Goal: Find specific page/section: Find specific page/section

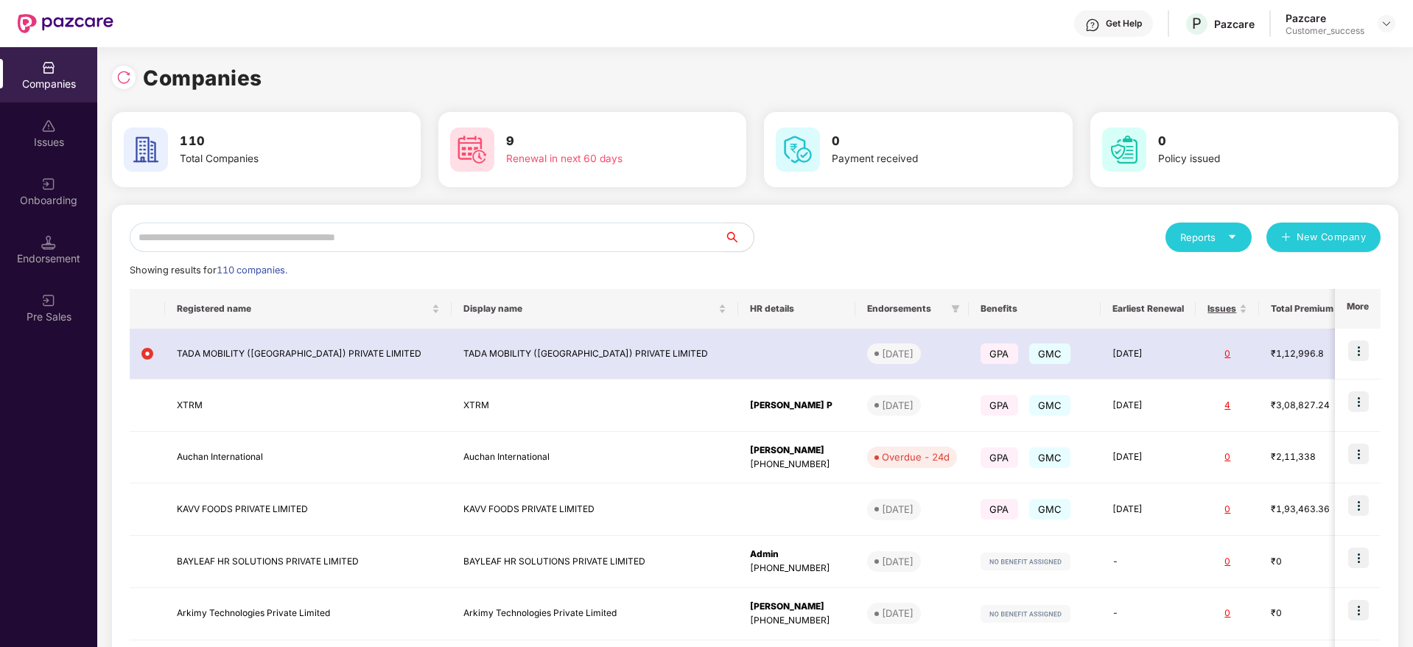
click at [183, 233] on input "text" at bounding box center [427, 237] width 595 height 29
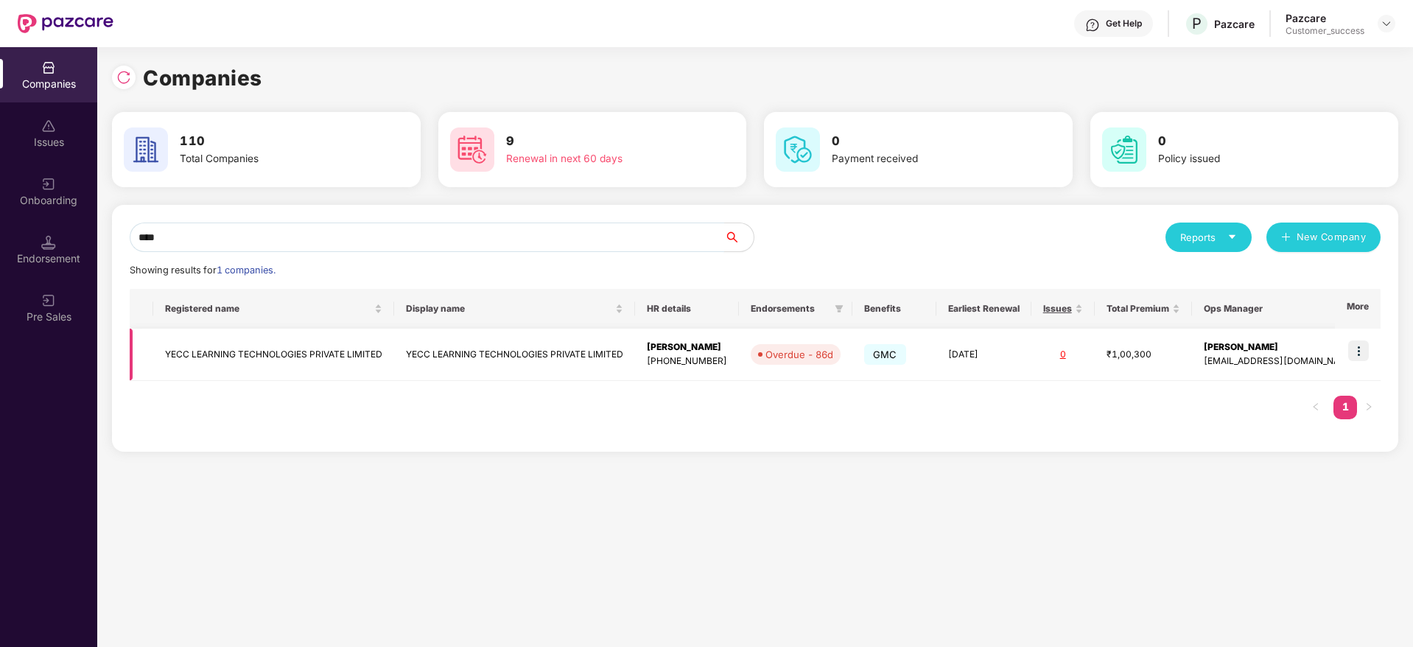
type input "****"
click at [195, 363] on td "YECC LEARNING TECHNOLOGIES PRIVATE LIMITED" at bounding box center [273, 355] width 241 height 52
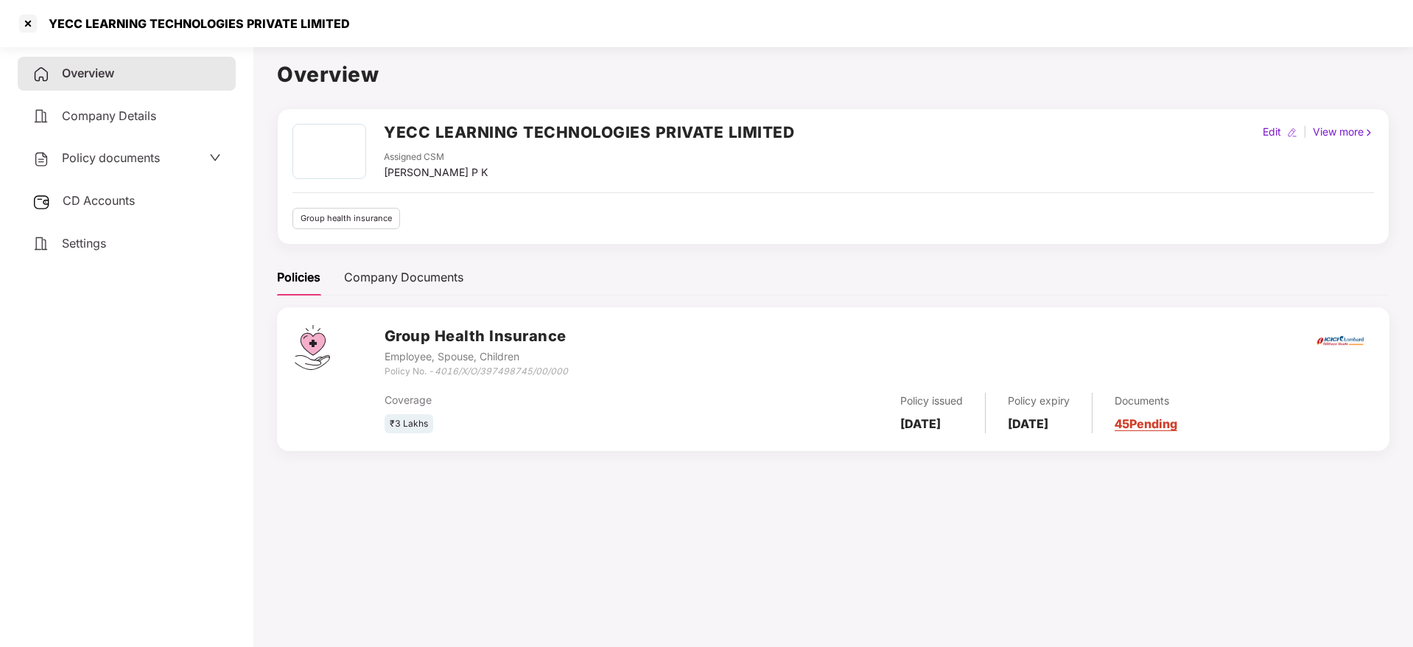
click at [165, 24] on div "YECC LEARNING TECHNOLOGIES PRIVATE LIMITED" at bounding box center [195, 23] width 310 height 15
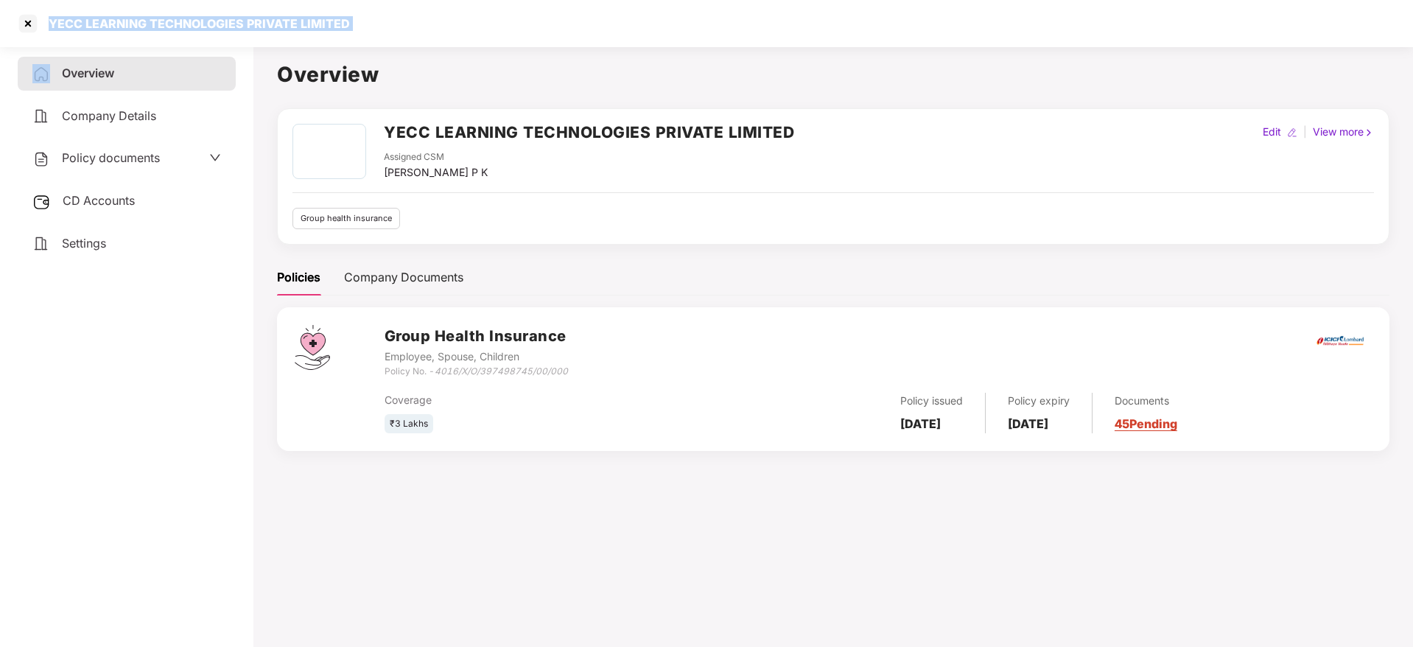
copy div "YECC LEARNING TECHNOLOGIES PRIVATE LIMITED"
drag, startPoint x: 439, startPoint y: 372, endPoint x: 583, endPoint y: 365, distance: 143.8
click at [583, 365] on div "Group Health Insurance Employee, Spouse, Children Policy No. - 4016/X/O/3974987…" at bounding box center [878, 351] width 987 height 53
copy icon "4016/X/O/397498745/00/000"
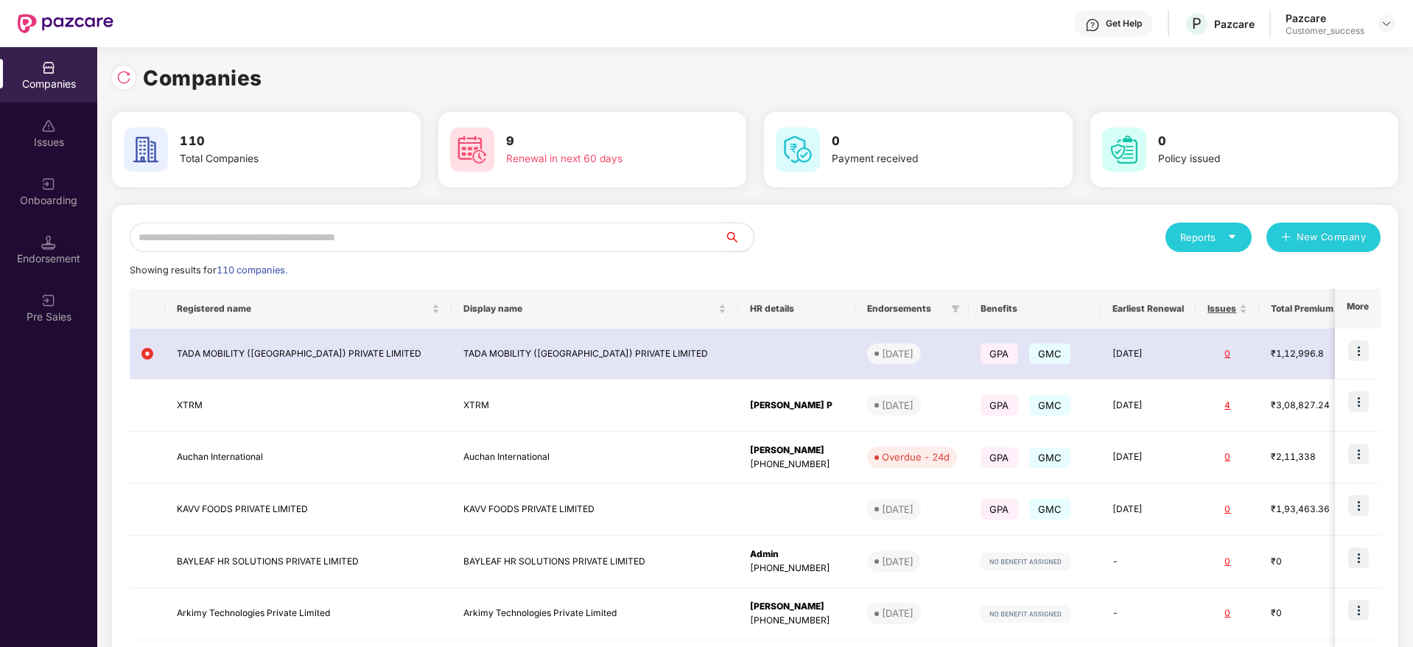
click at [183, 253] on div "Reports New Company Showing results for 110 companies. Registered name Display …" at bounding box center [755, 562] width 1251 height 679
click at [185, 242] on input "text" at bounding box center [427, 237] width 595 height 29
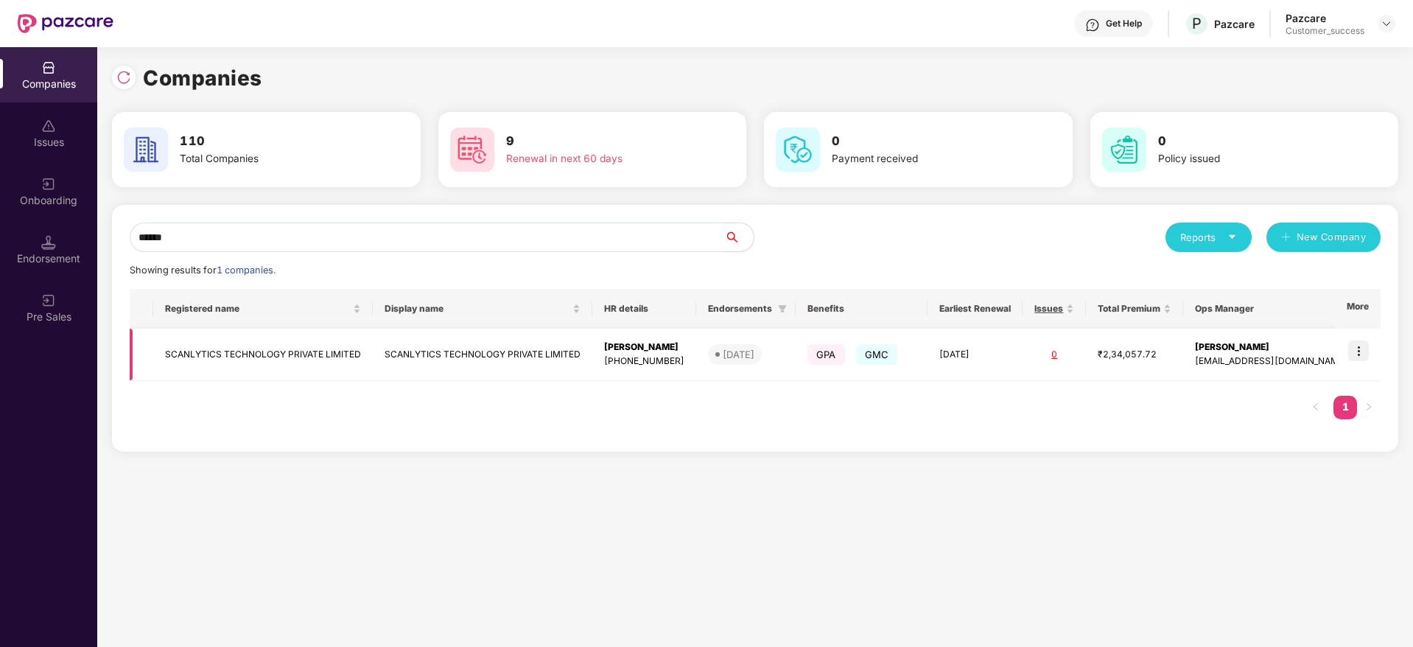
type input "******"
click at [1362, 353] on img at bounding box center [1358, 350] width 21 height 21
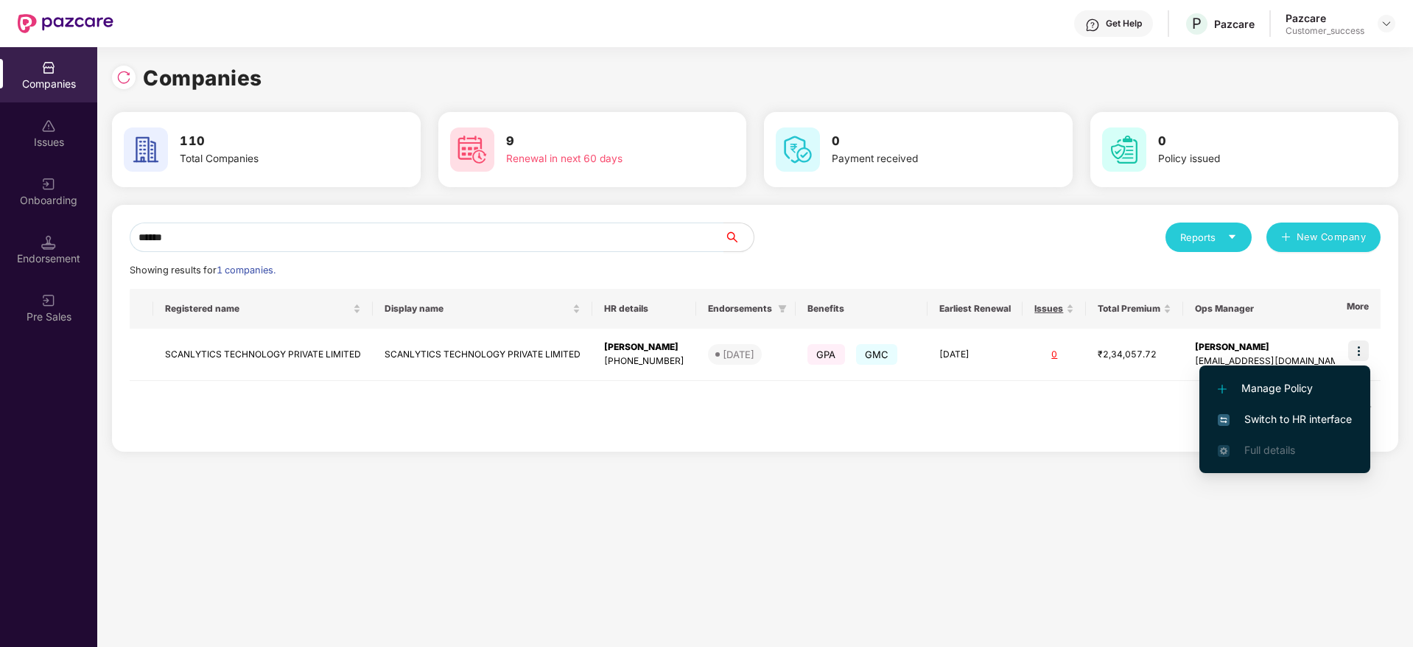
click at [1297, 418] on span "Switch to HR interface" at bounding box center [1285, 419] width 134 height 16
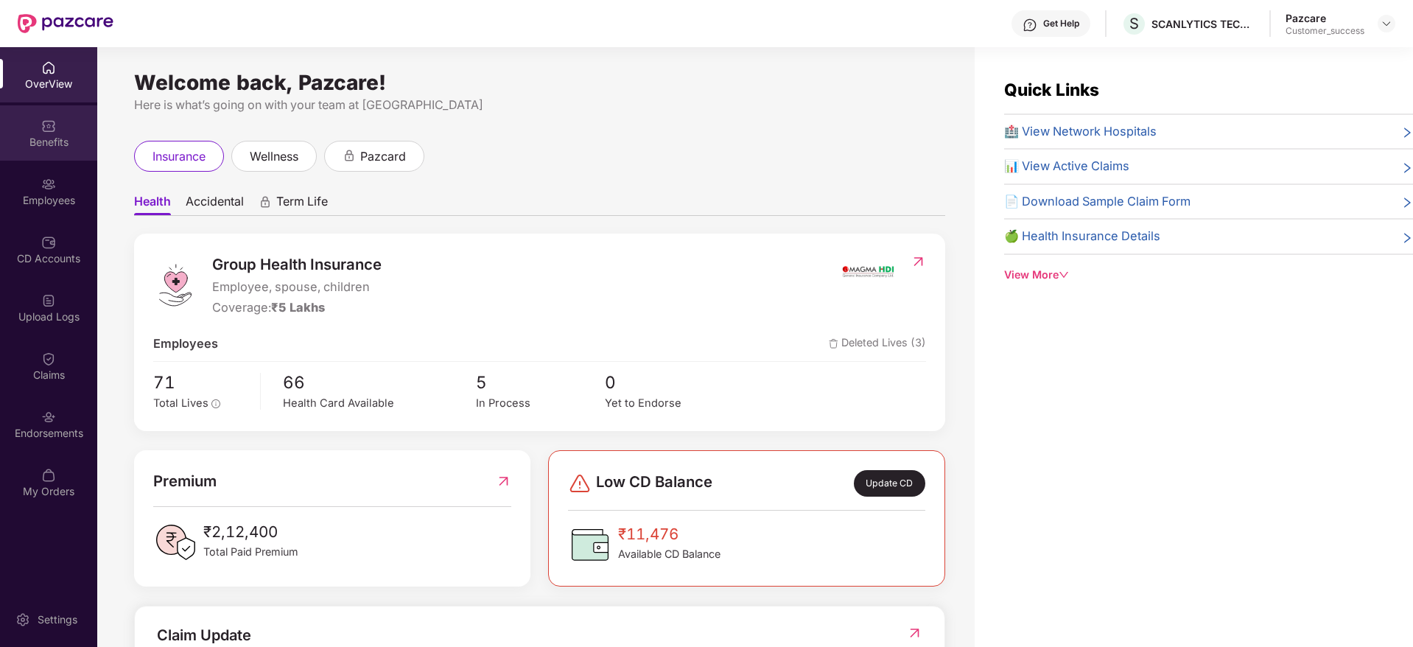
click at [67, 125] on div "Benefits" at bounding box center [48, 132] width 97 height 55
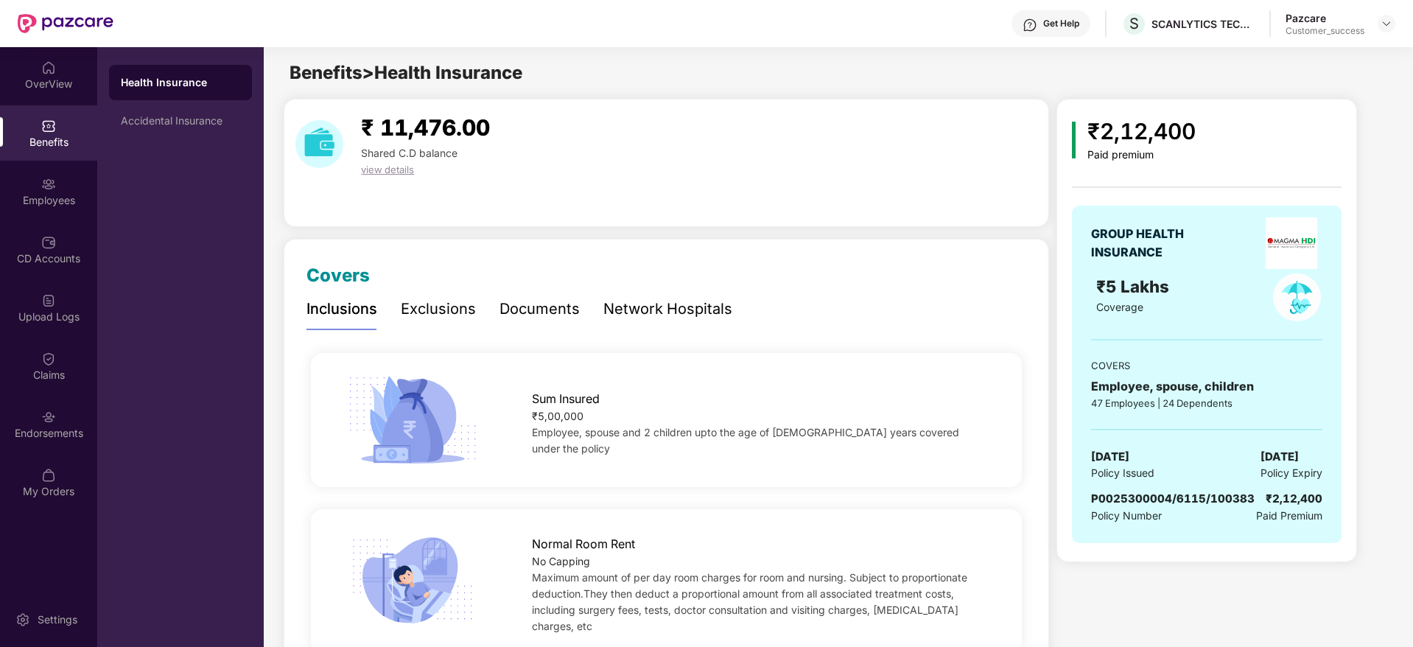
click at [556, 318] on div "Documents" at bounding box center [540, 309] width 80 height 23
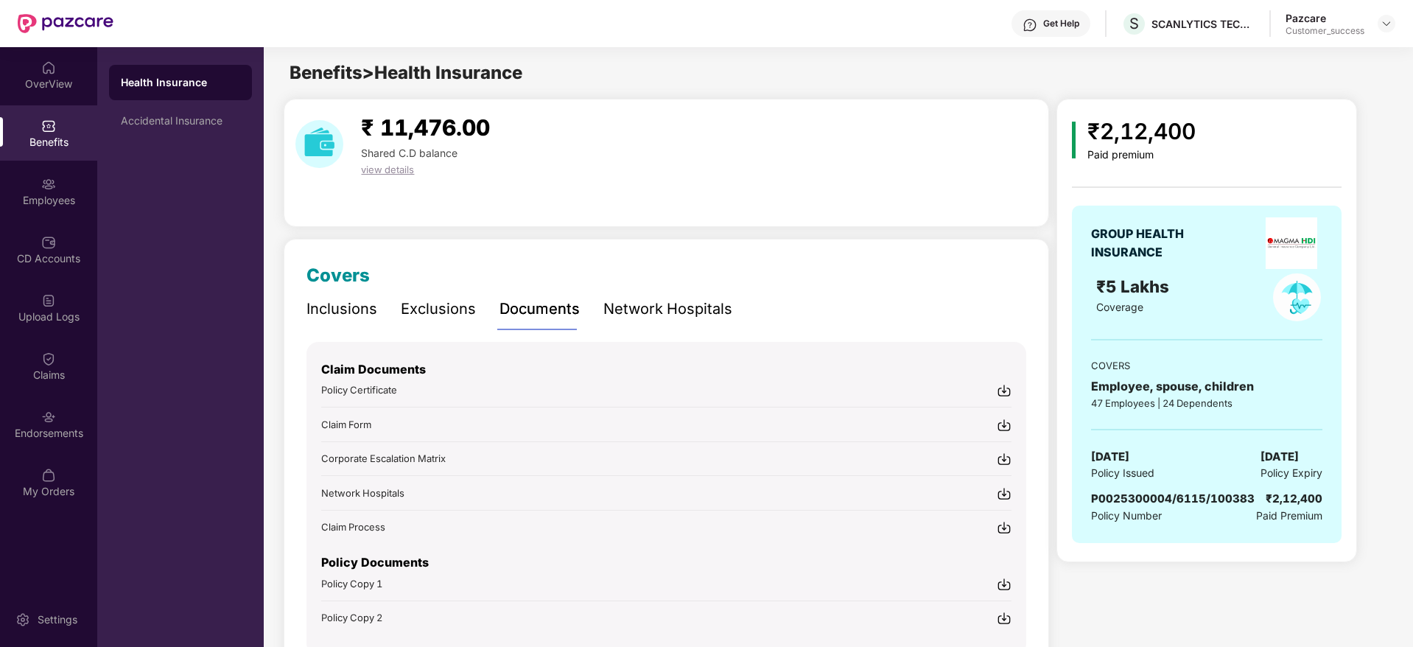
scroll to position [77, 0]
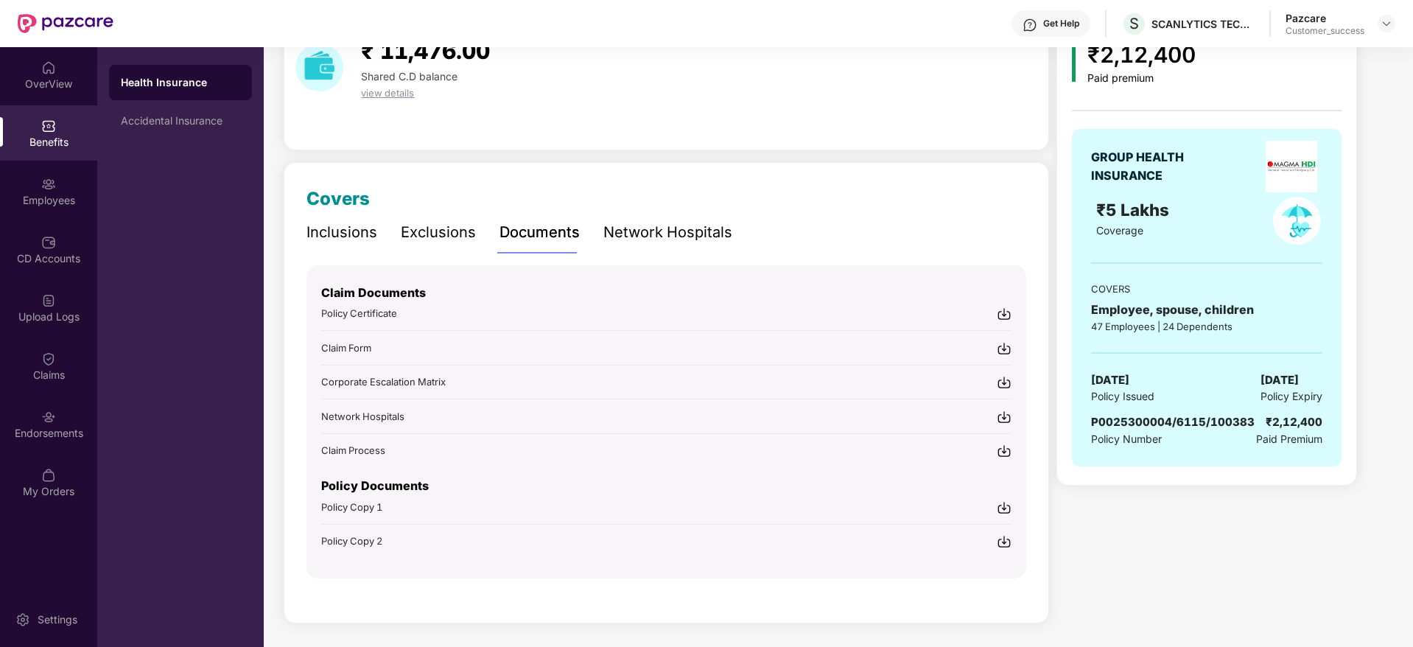
click at [995, 348] on div "Claim Form" at bounding box center [666, 347] width 690 height 15
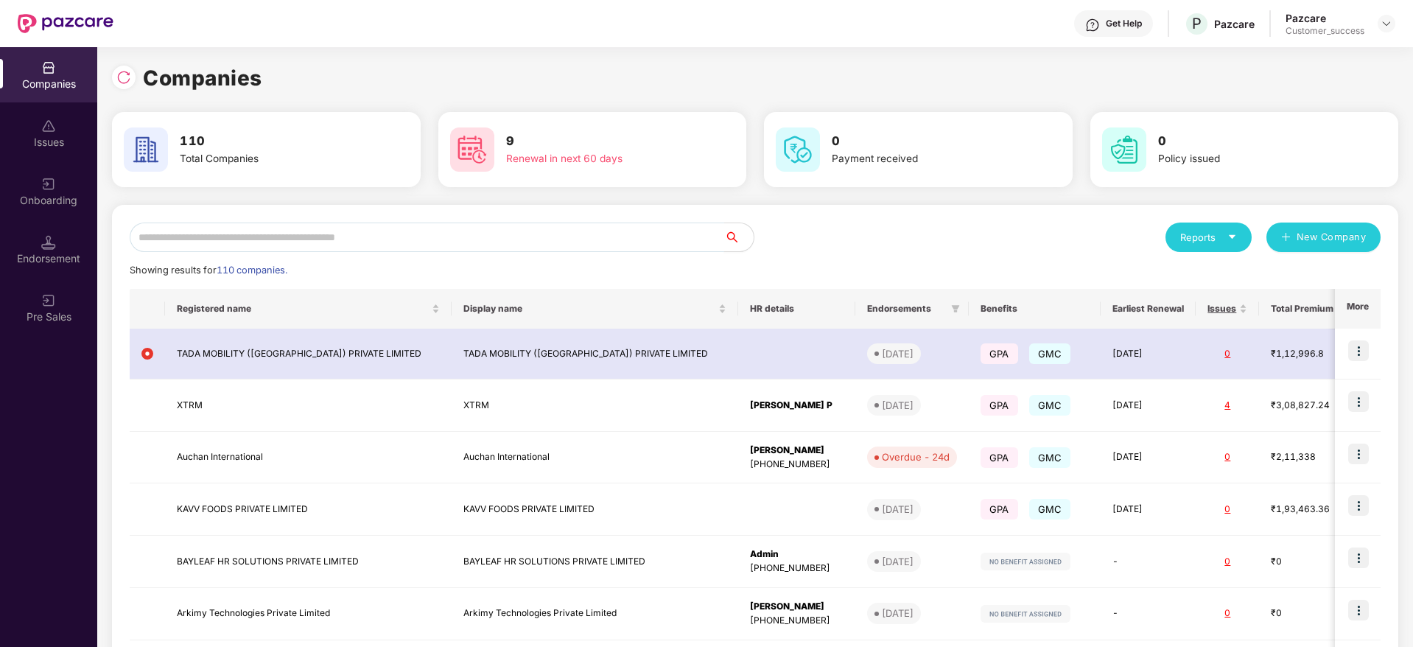
click at [193, 234] on input "text" at bounding box center [427, 237] width 595 height 29
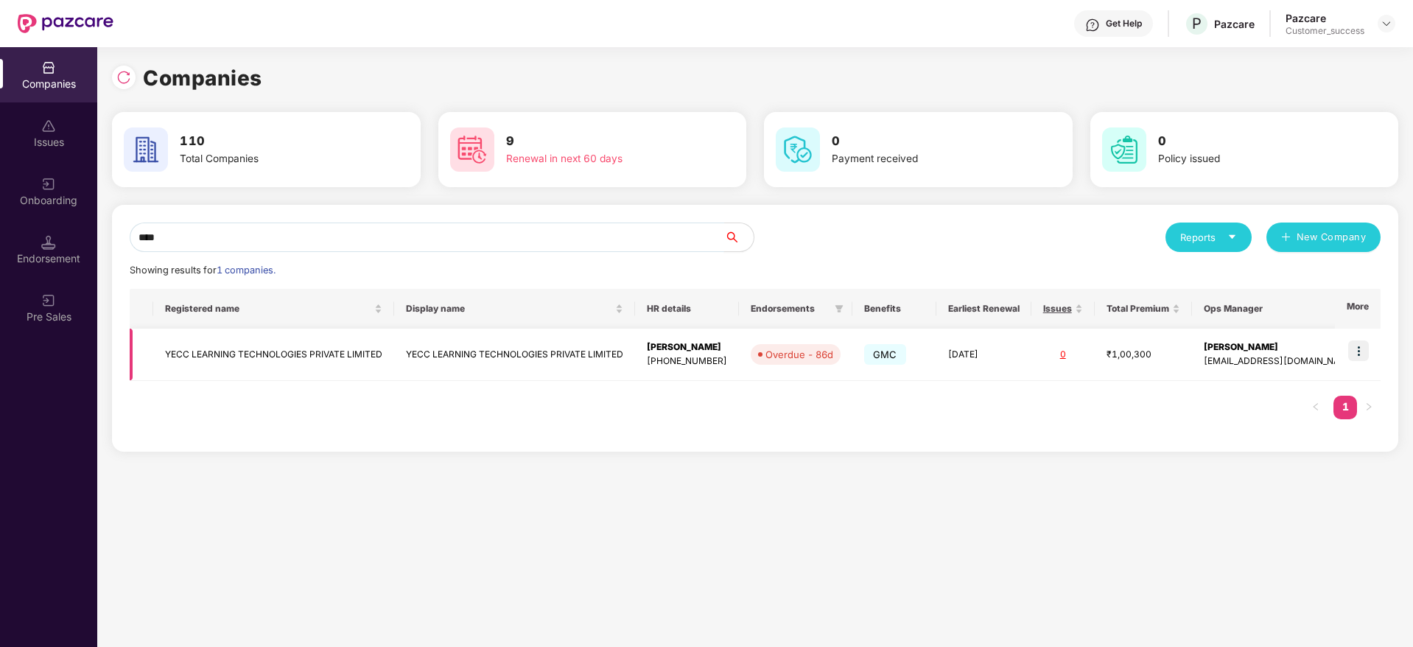
type input "****"
click at [1362, 348] on img at bounding box center [1358, 350] width 21 height 21
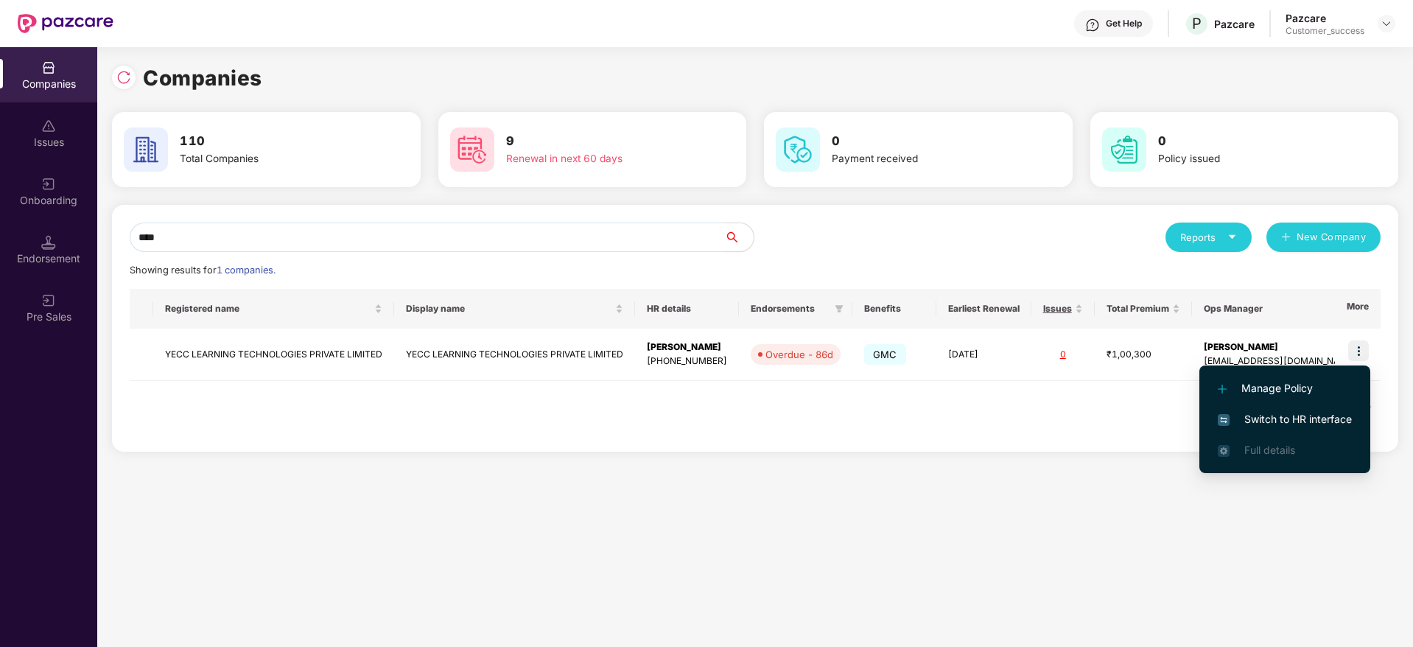
click at [1322, 416] on span "Switch to HR interface" at bounding box center [1285, 419] width 134 height 16
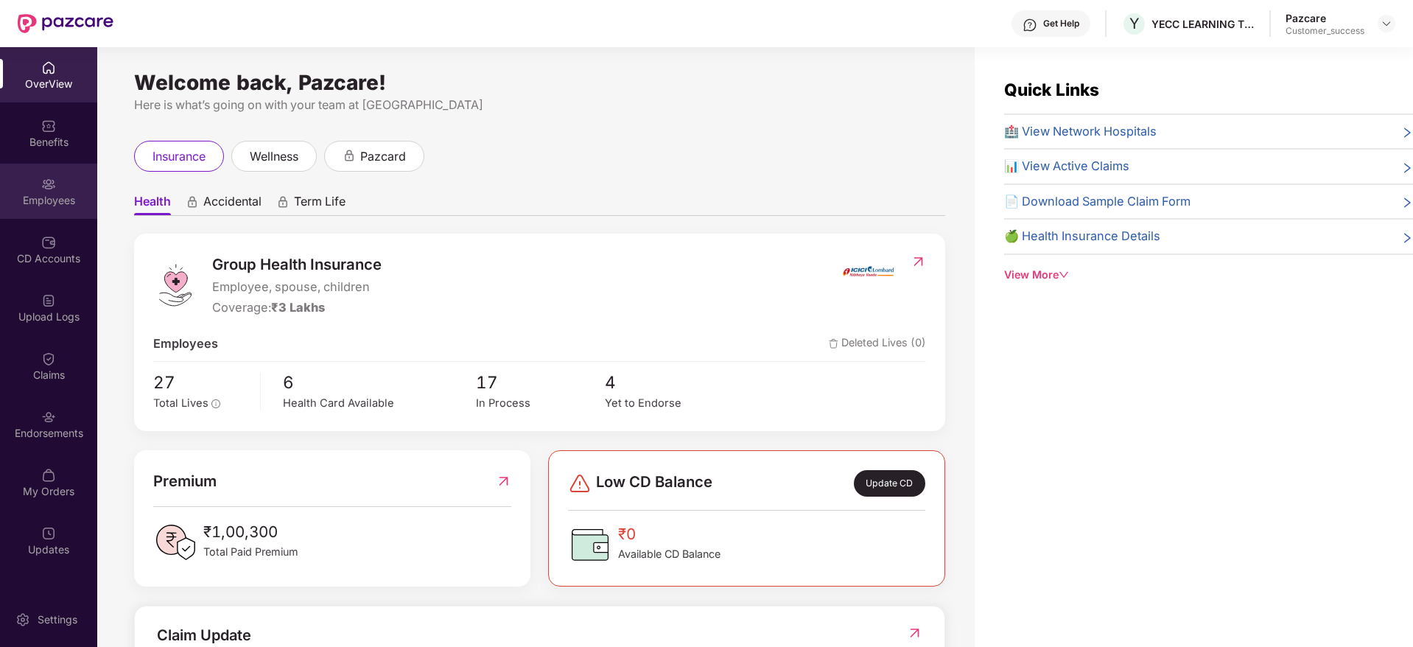
click at [45, 211] on div "Employees" at bounding box center [48, 191] width 97 height 55
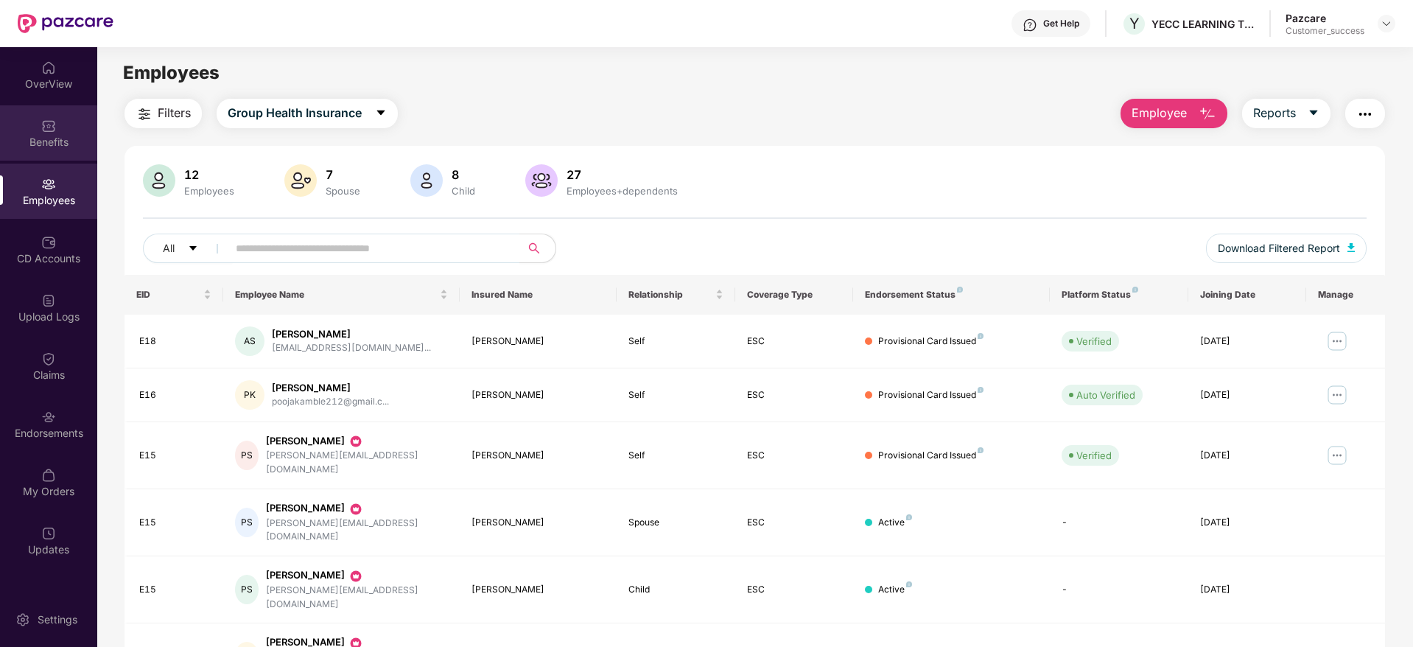
click at [44, 127] on img at bounding box center [48, 126] width 15 height 15
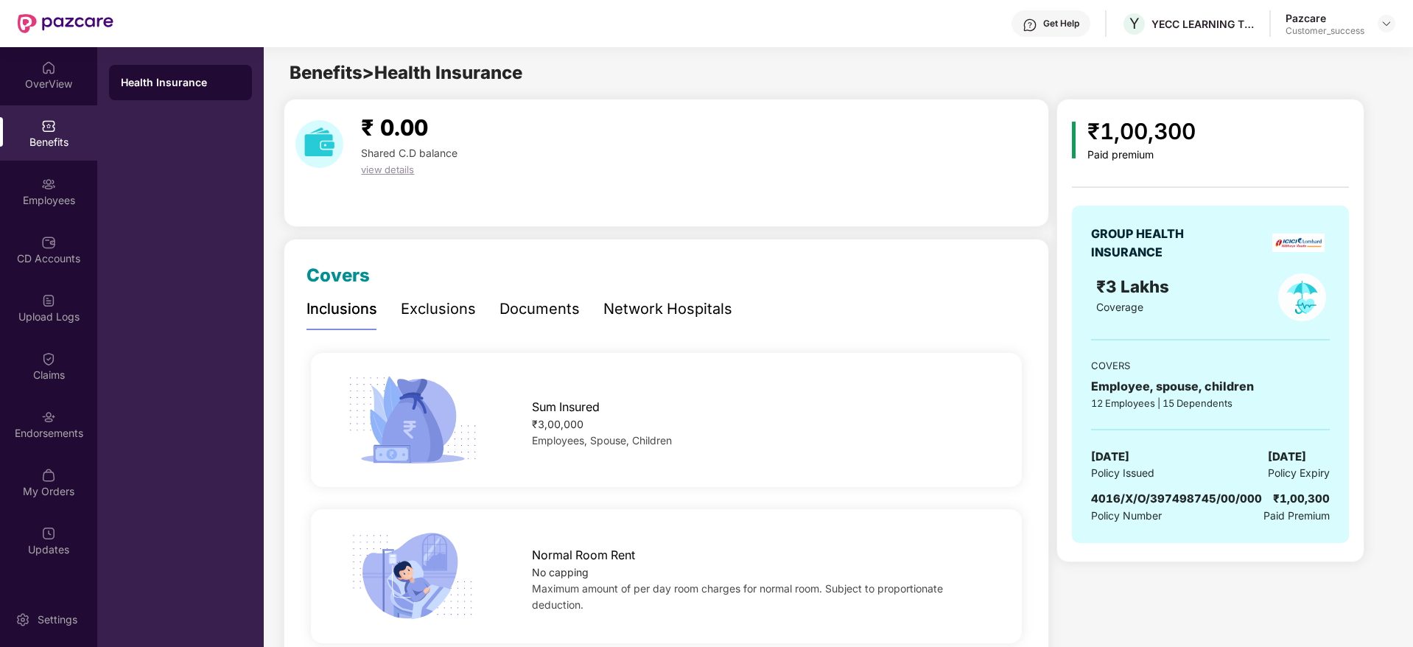
click at [552, 316] on div "Documents" at bounding box center [540, 309] width 80 height 23
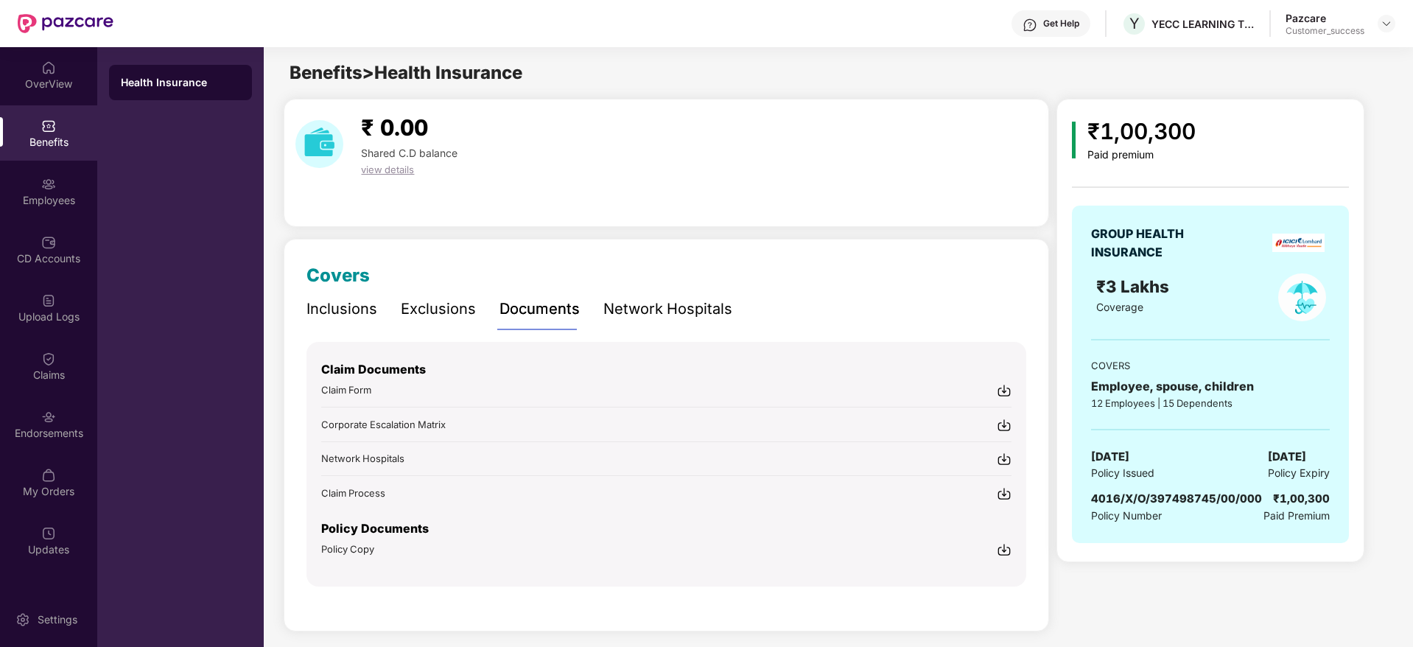
scroll to position [8, 0]
